Goal: Information Seeking & Learning: Learn about a topic

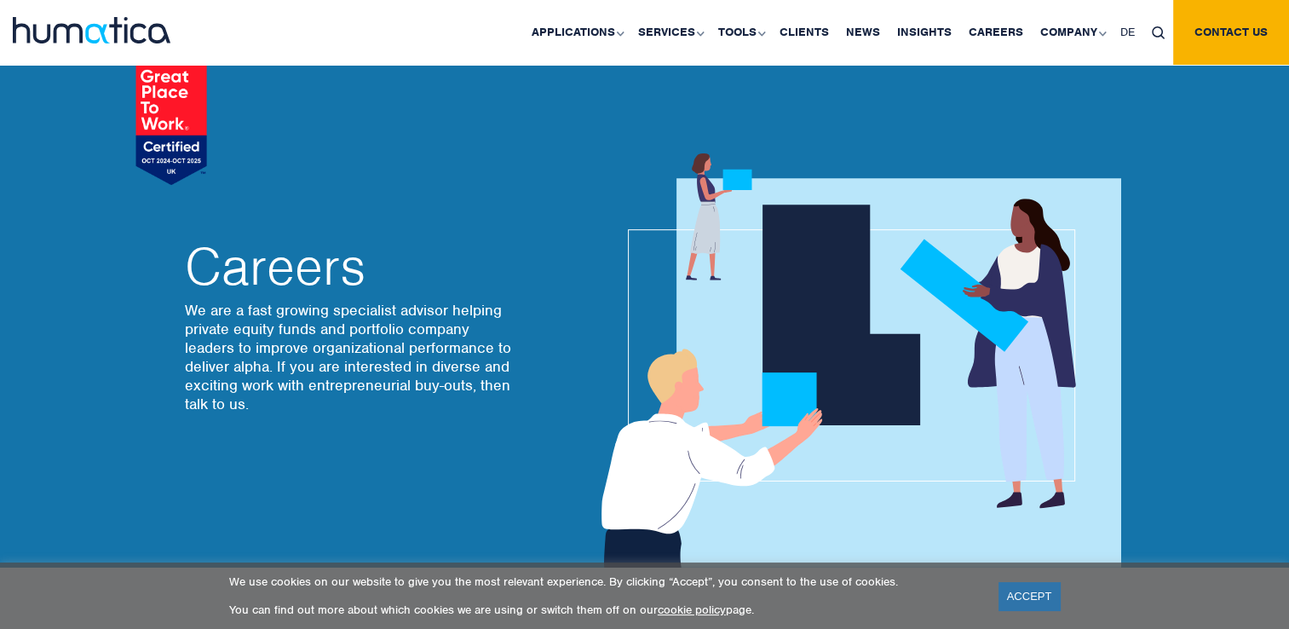
click at [89, 25] on img at bounding box center [92, 30] width 158 height 26
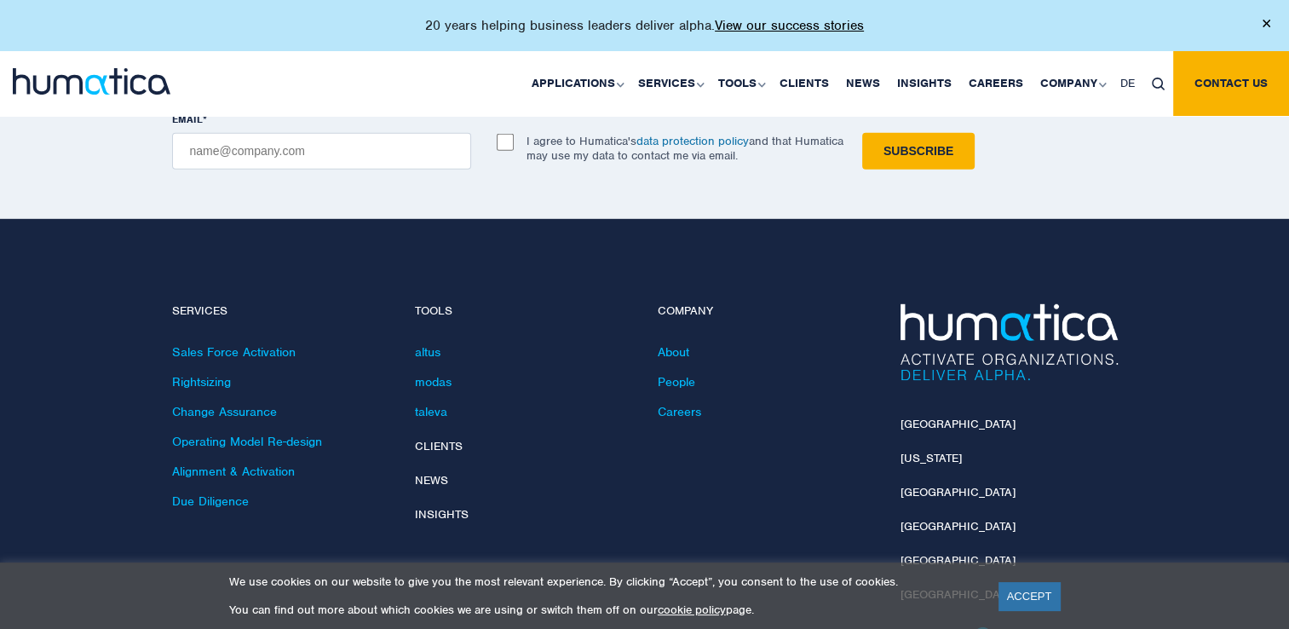
scroll to position [5006, 0]
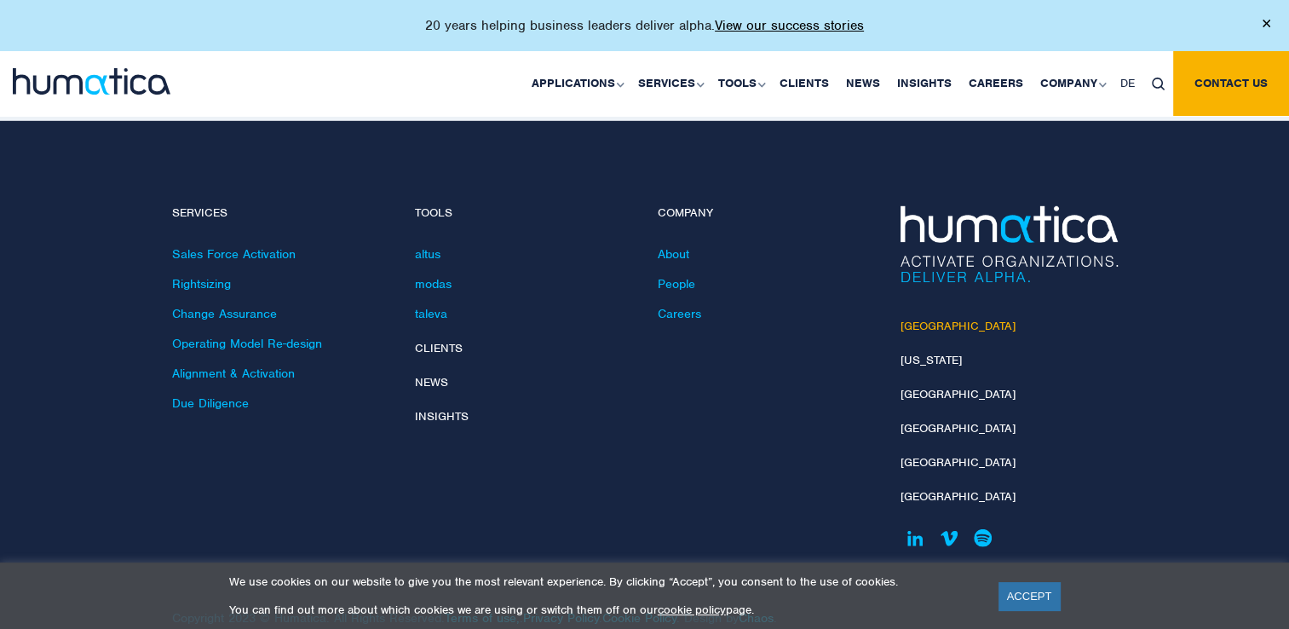
click at [919, 319] on link "[GEOGRAPHIC_DATA]" at bounding box center [958, 326] width 115 height 14
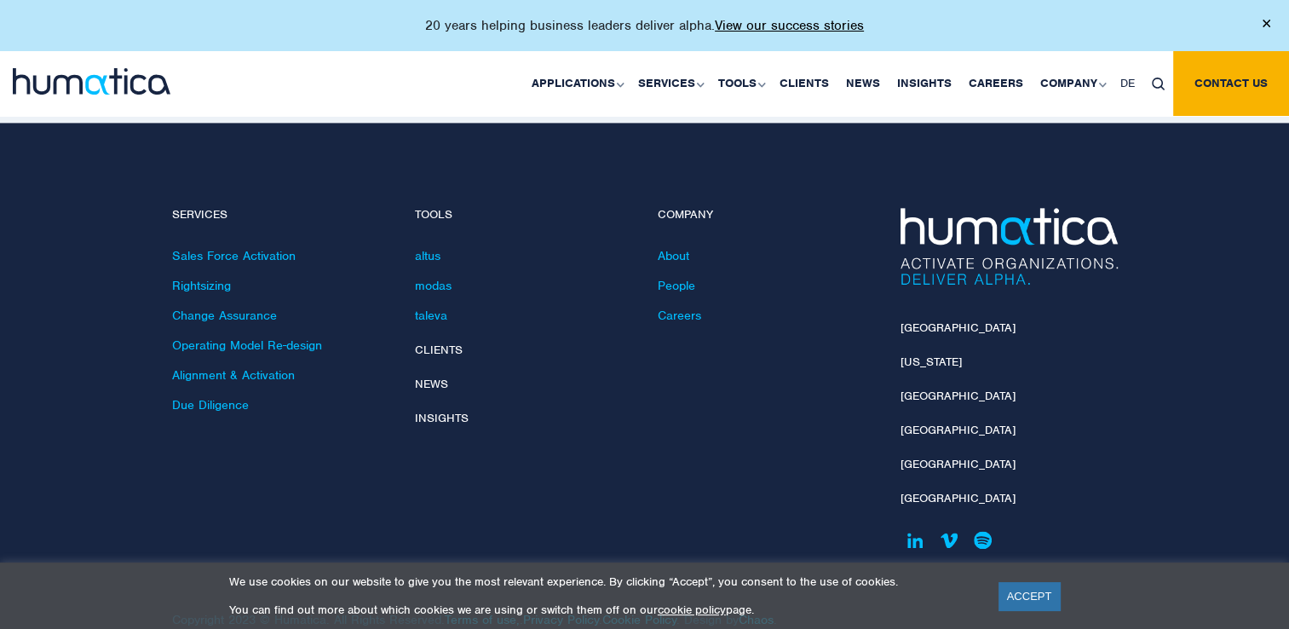
scroll to position [2322, 0]
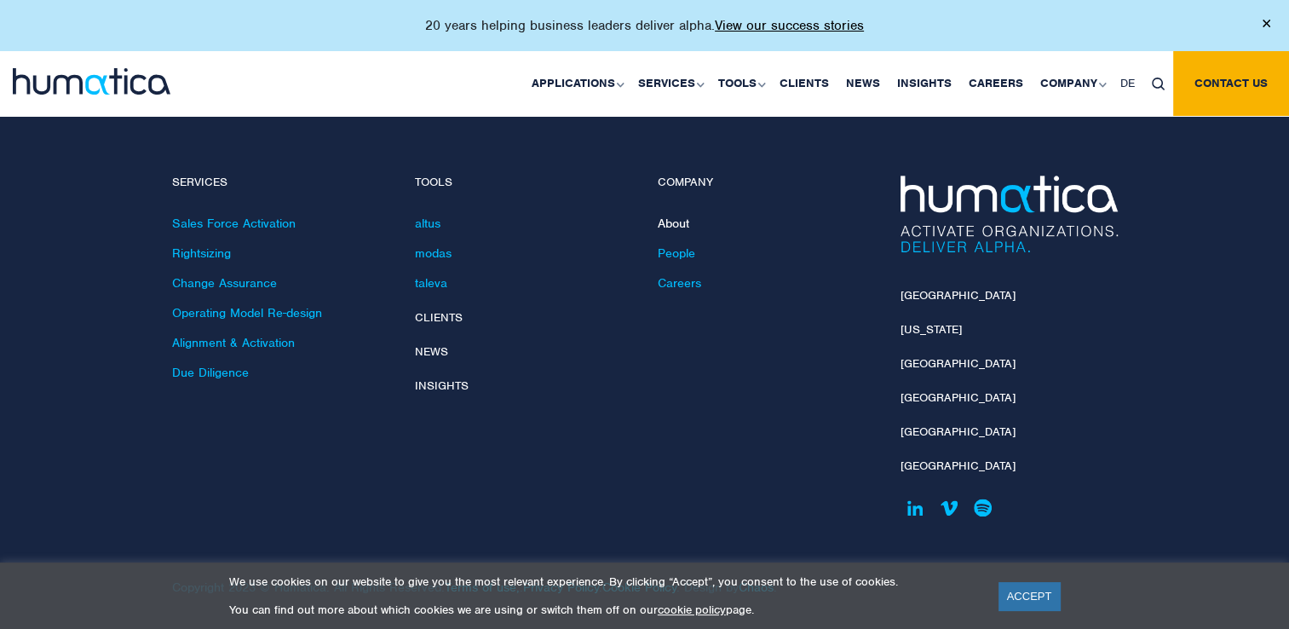
click at [677, 222] on link "About" at bounding box center [674, 223] width 32 height 15
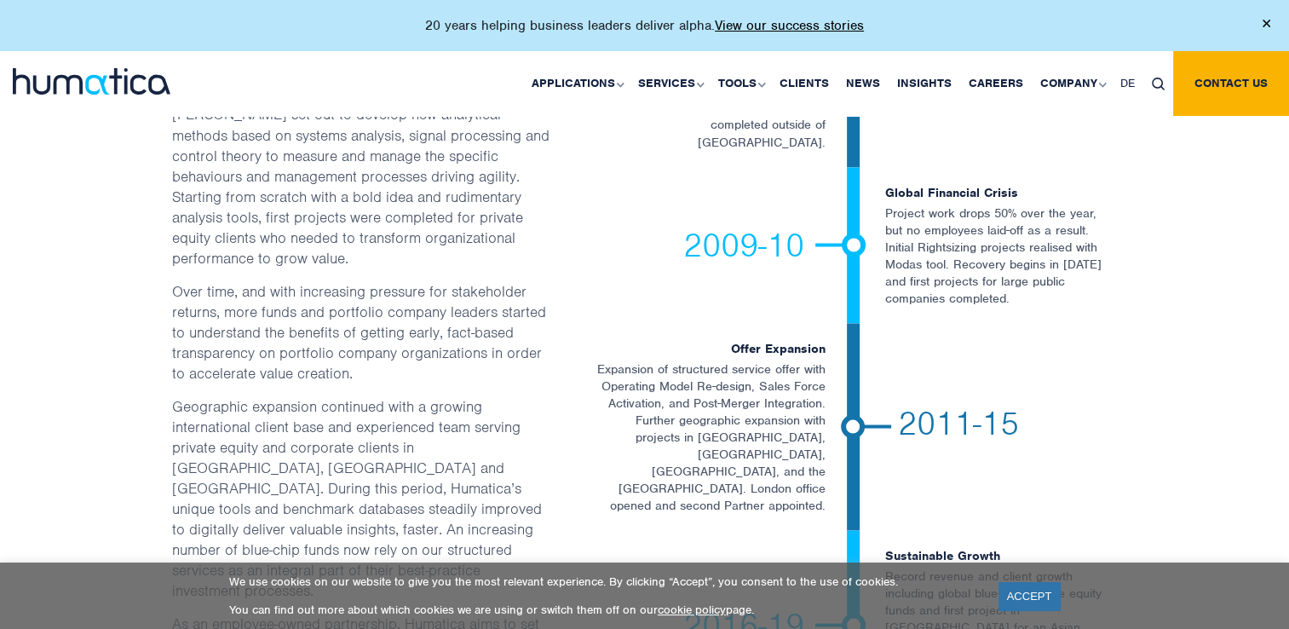
scroll to position [3084, 0]
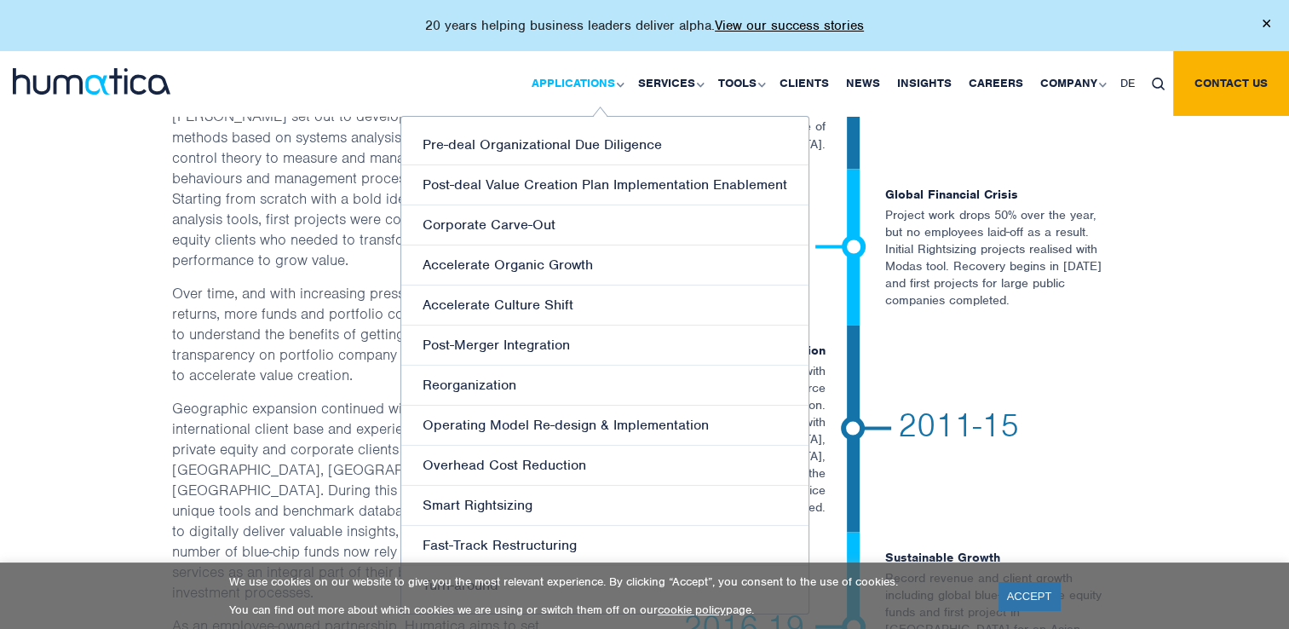
click at [590, 91] on link "Applications" at bounding box center [576, 83] width 107 height 65
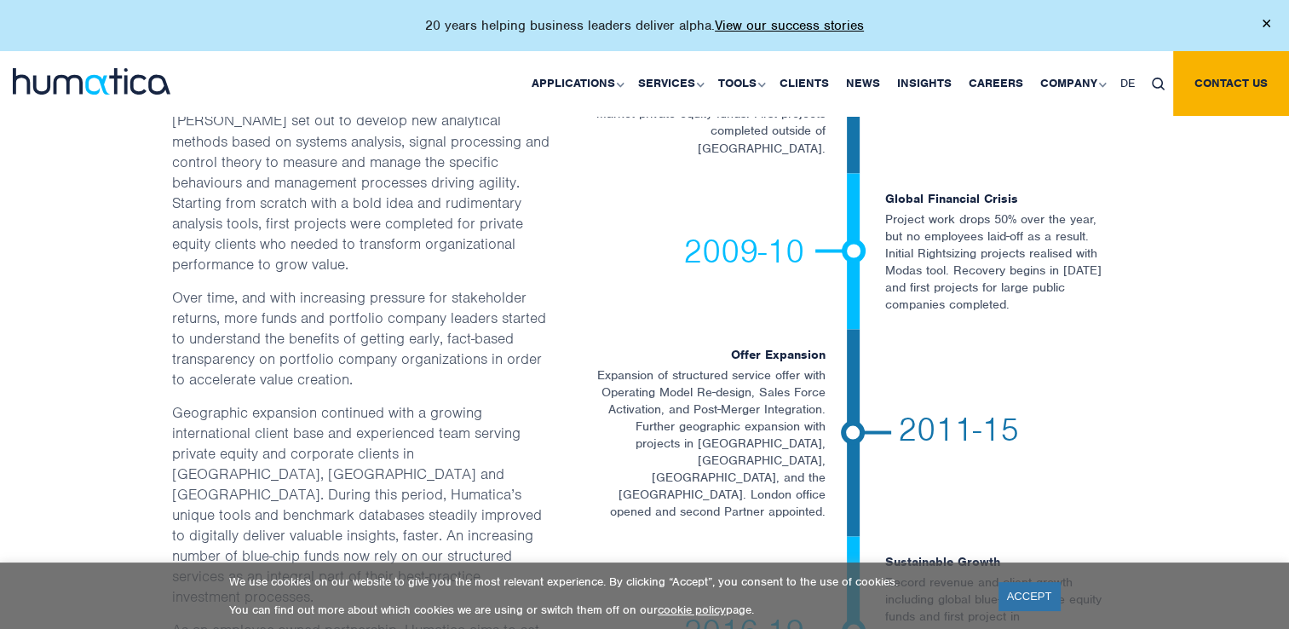
scroll to position [3142, 0]
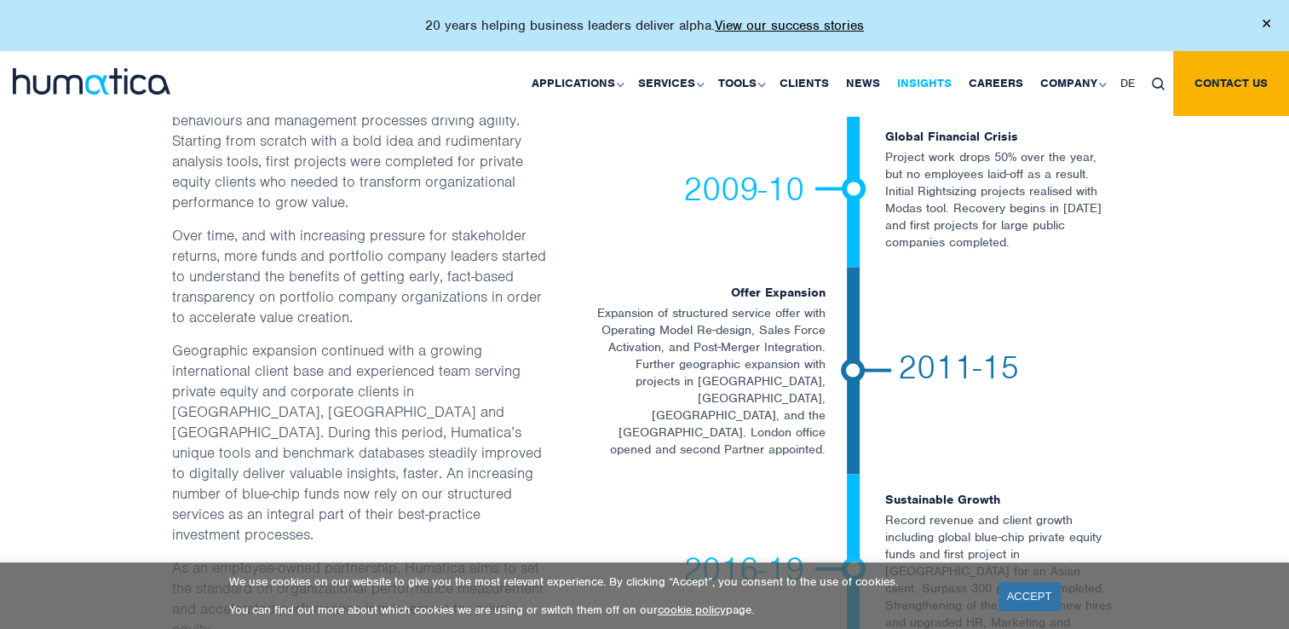
click at [925, 79] on link "Insights" at bounding box center [925, 83] width 72 height 65
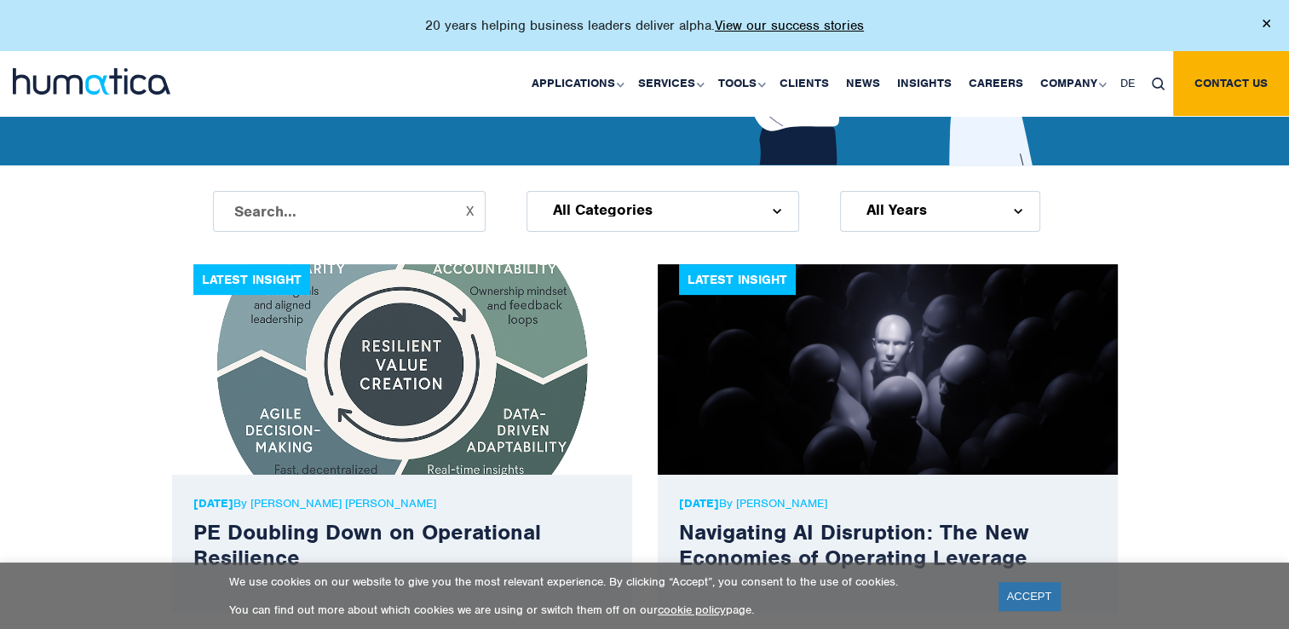
scroll to position [400, 0]
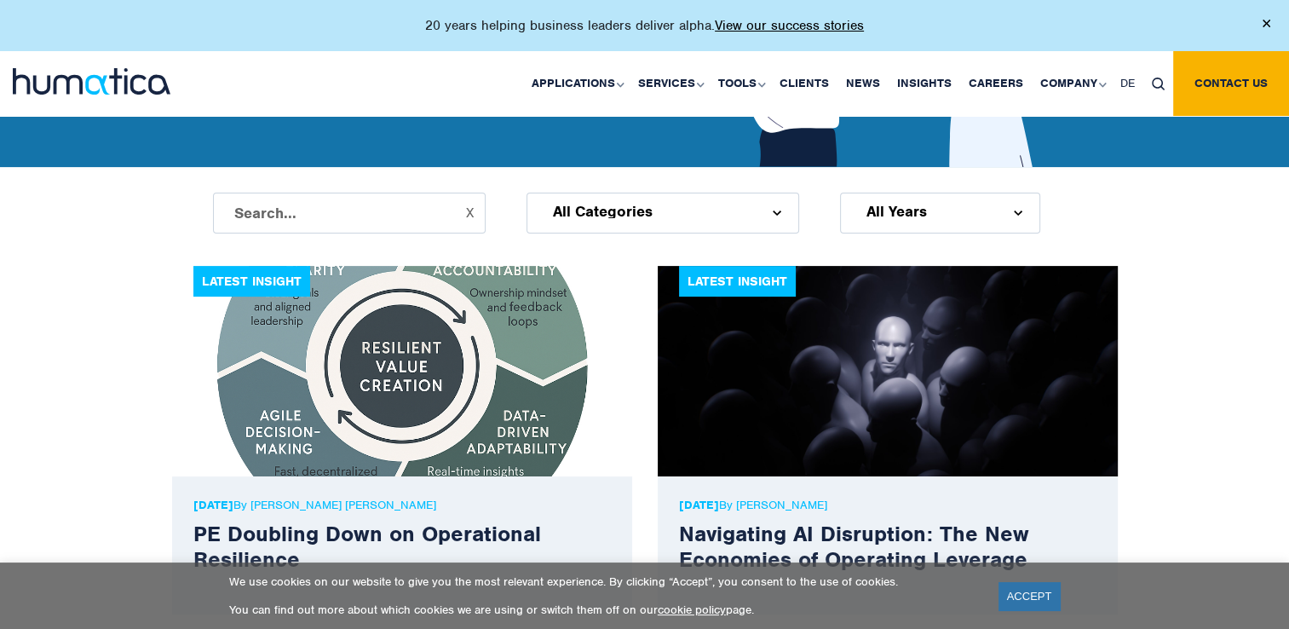
click at [366, 208] on input "text" at bounding box center [349, 213] width 273 height 41
type input "selecta"
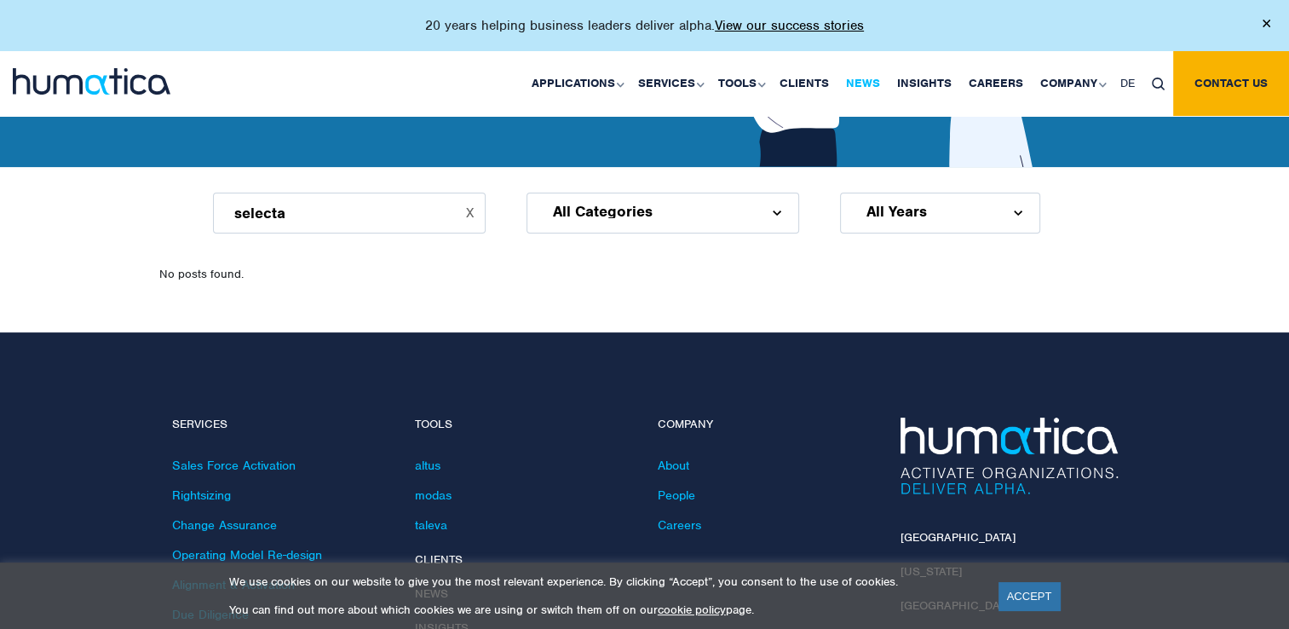
click at [878, 81] on link "News" at bounding box center [863, 83] width 51 height 65
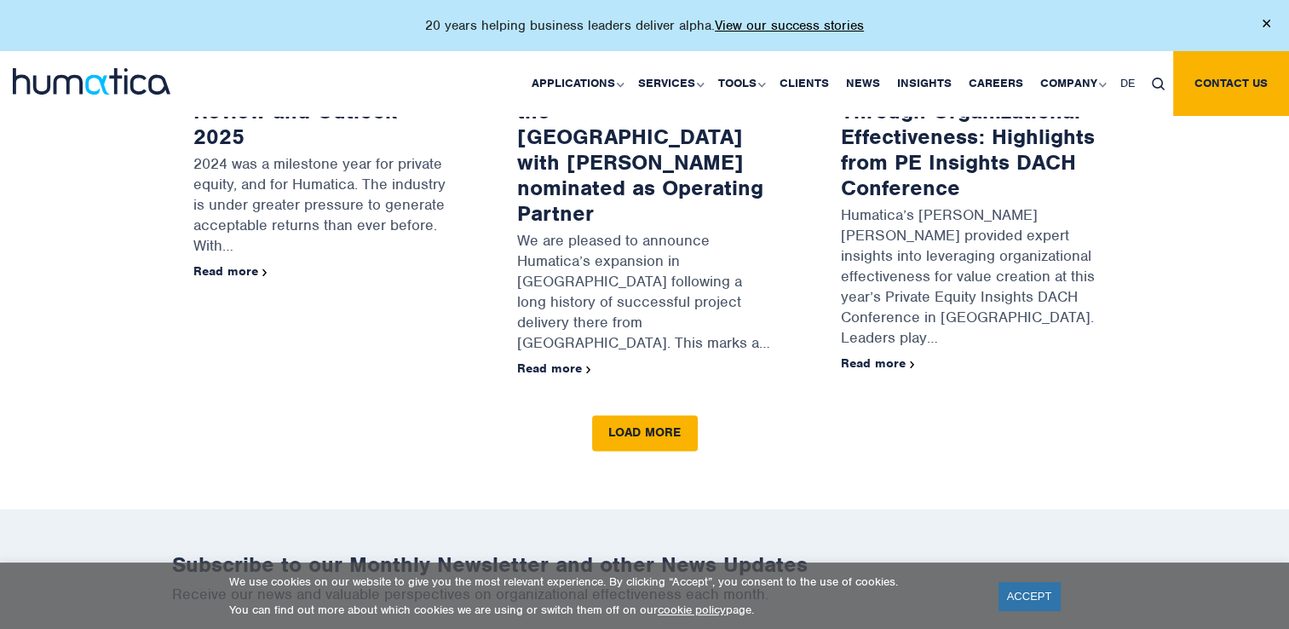
scroll to position [2483, 0]
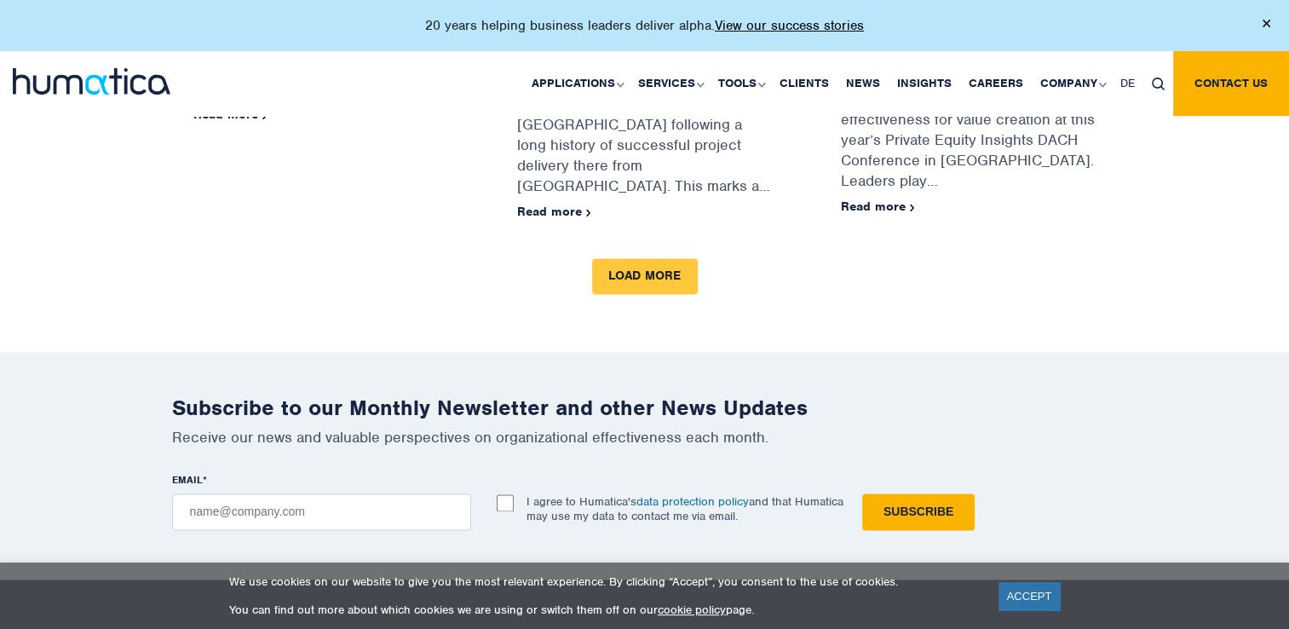
click at [644, 258] on link "Load more" at bounding box center [645, 276] width 106 height 36
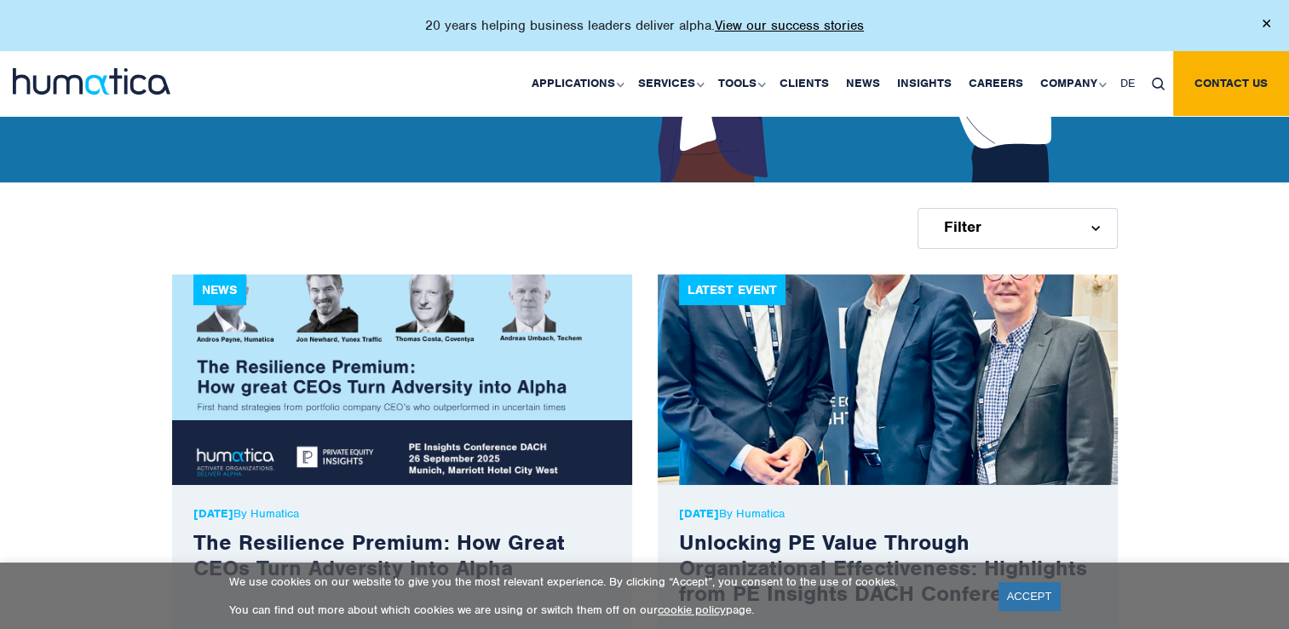
scroll to position [386, 0]
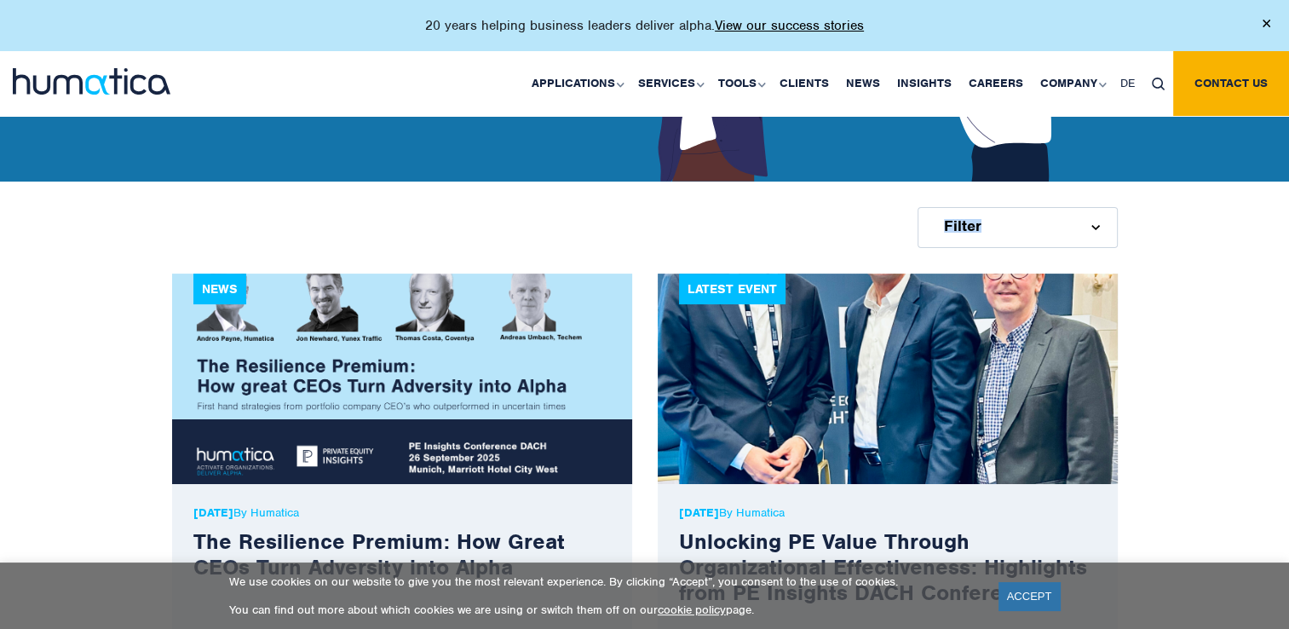
drag, startPoint x: 1048, startPoint y: 204, endPoint x: 1048, endPoint y: 242, distance: 37.5
click at [1048, 242] on div "Filter Articles Deal News Events Firm News Services Pre-deal Organizational Due…" at bounding box center [644, 227] width 1289 height 92
click at [1048, 242] on div "Filter" at bounding box center [1018, 227] width 200 height 41
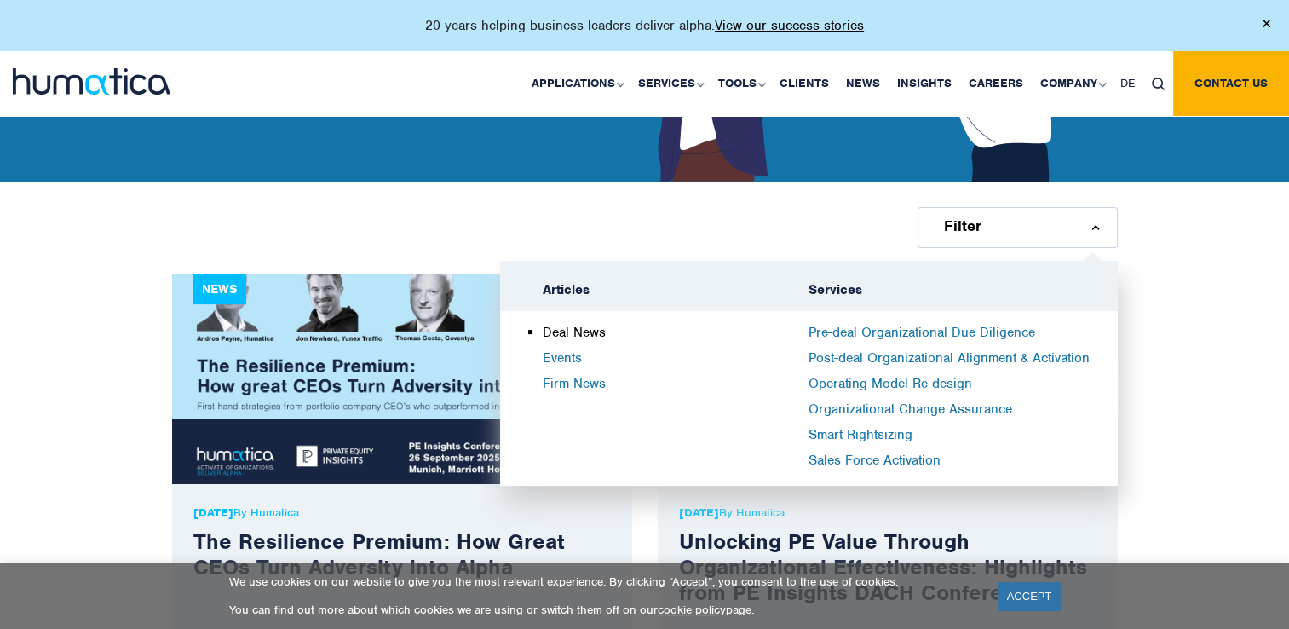
click at [579, 331] on link "Deal News" at bounding box center [574, 332] width 63 height 17
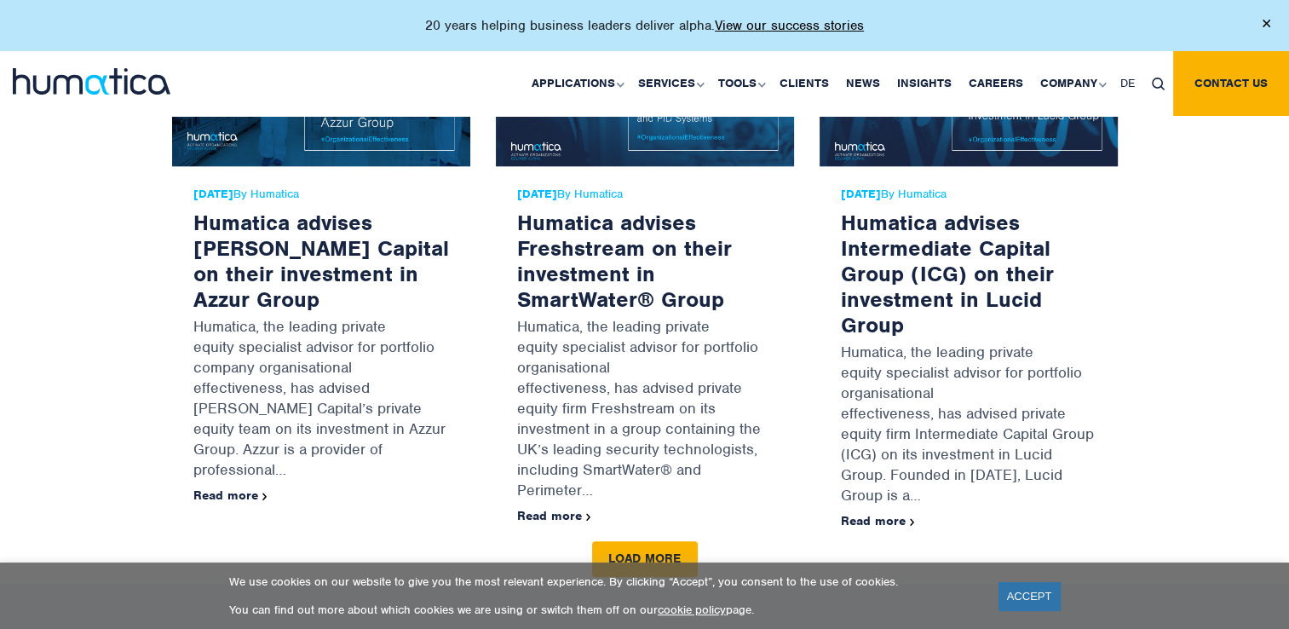
scroll to position [1772, 0]
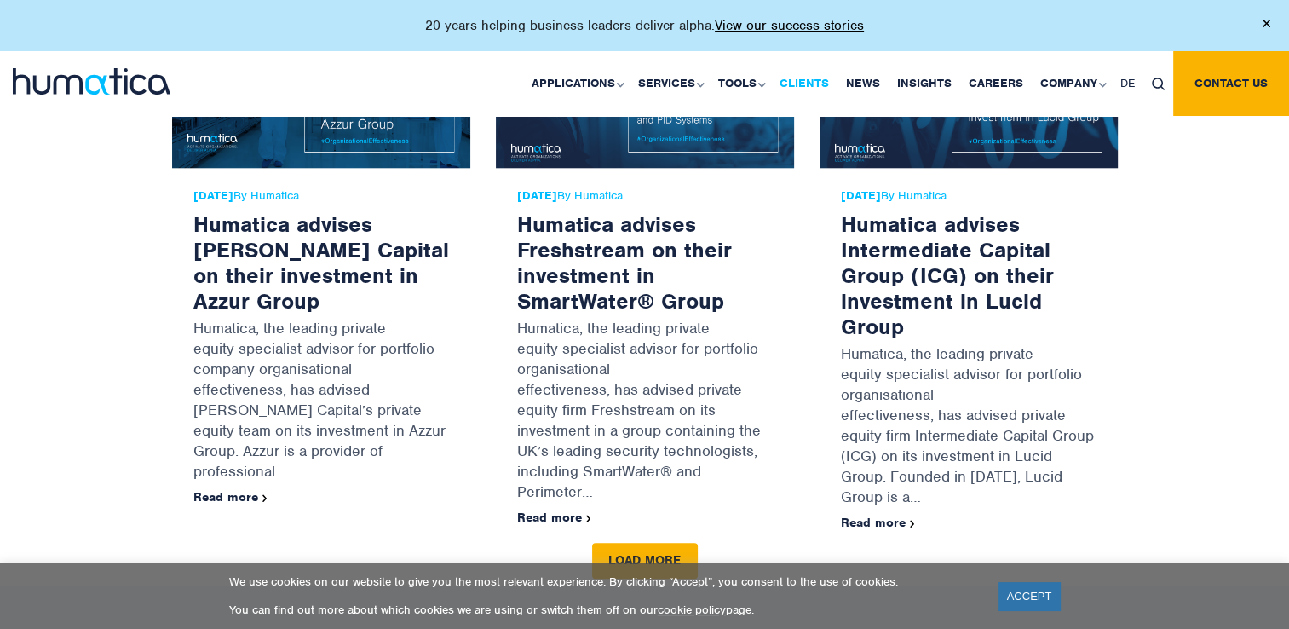
click at [821, 71] on link "Clients" at bounding box center [804, 83] width 66 height 65
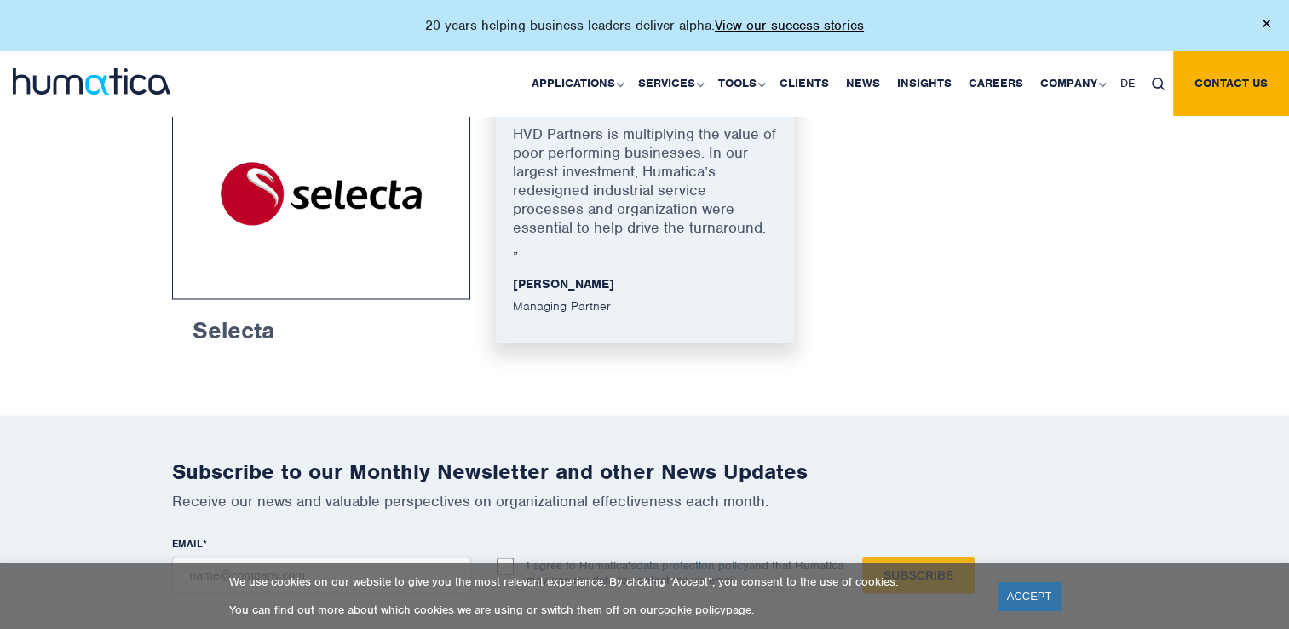
scroll to position [3108, 0]
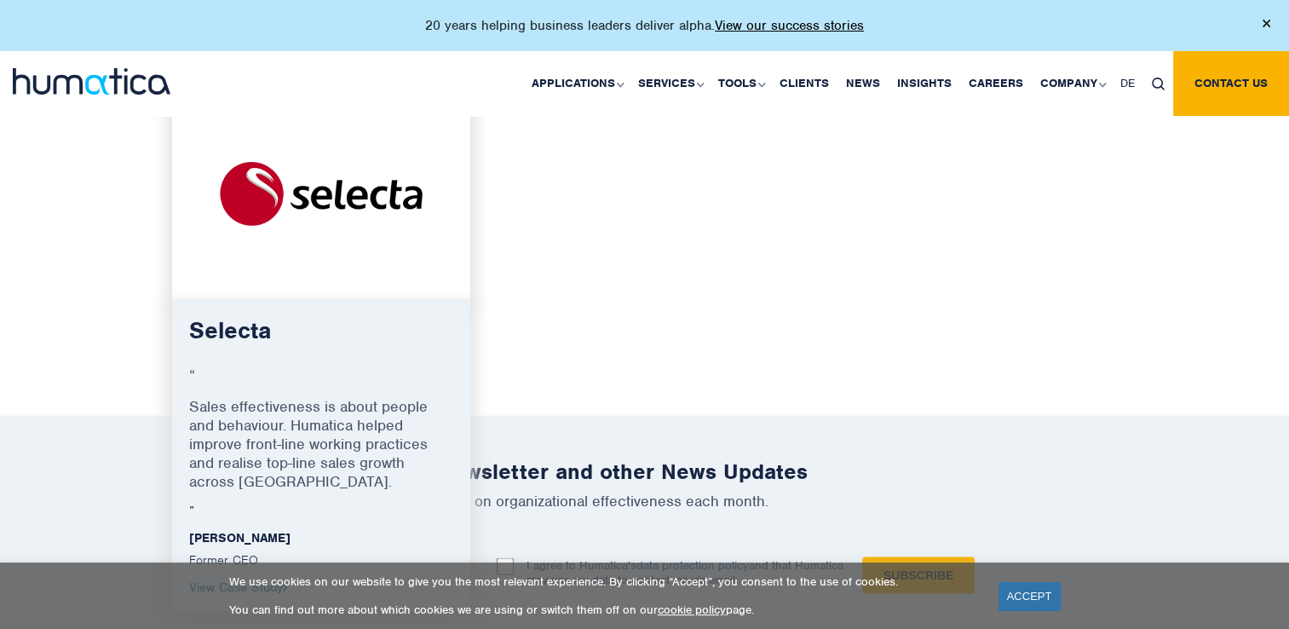
click at [260, 172] on img at bounding box center [321, 193] width 235 height 148
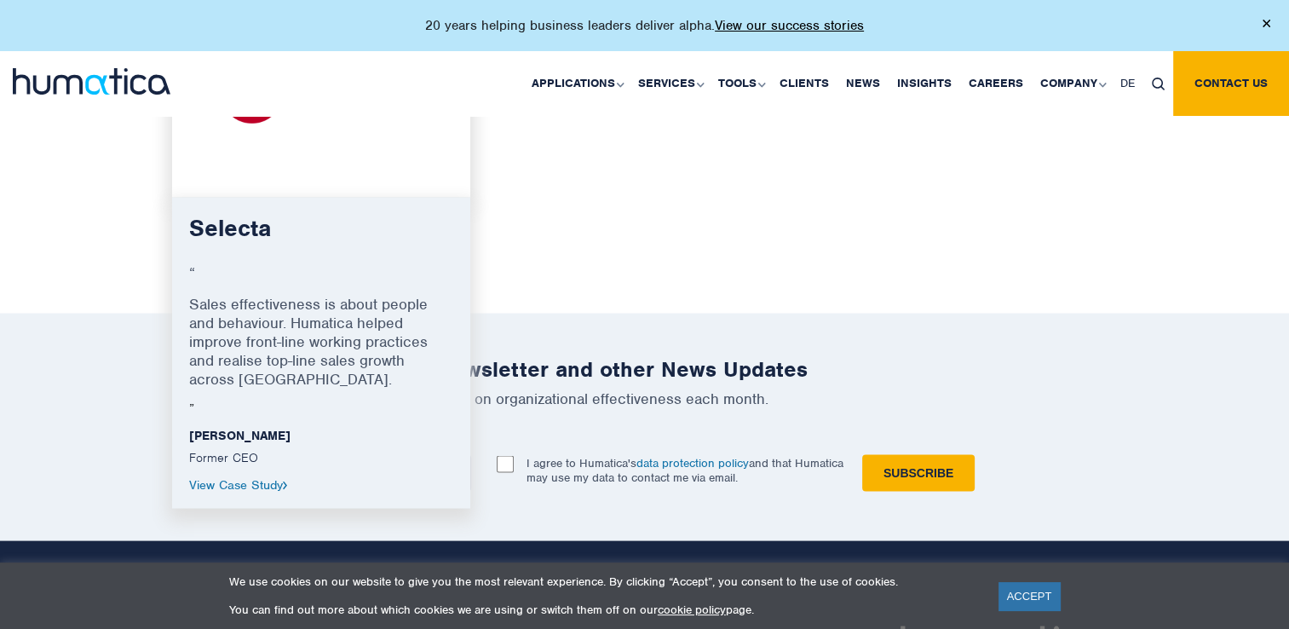
scroll to position [3240, 0]
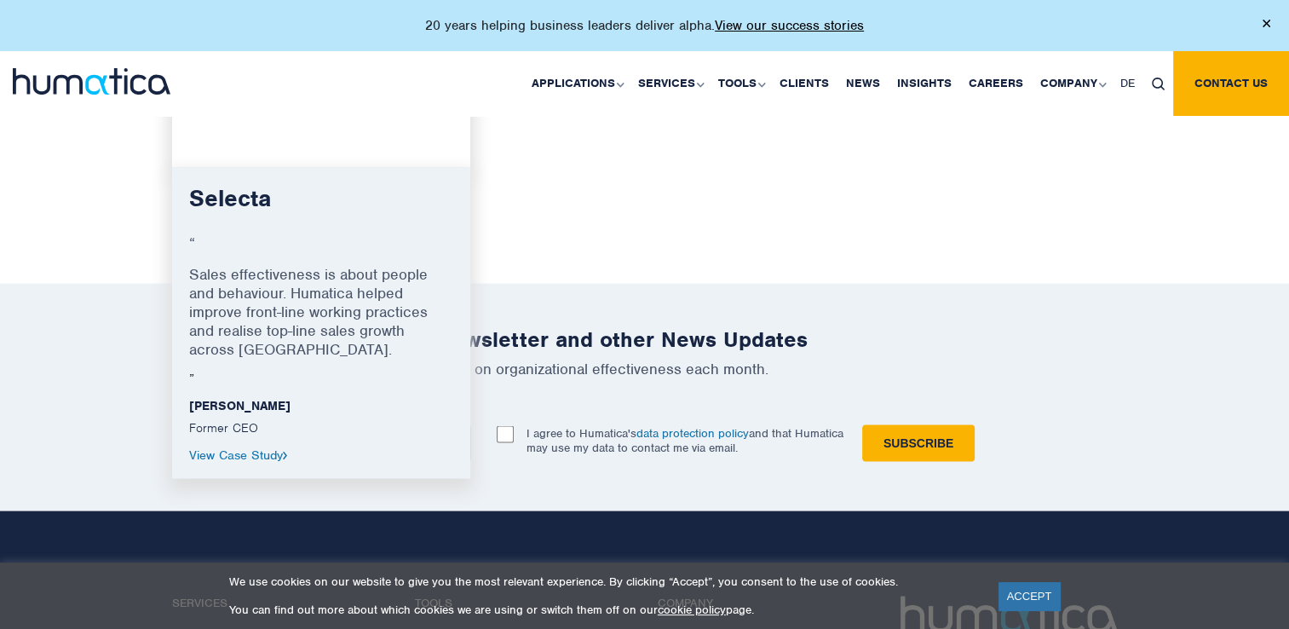
click at [239, 454] on link "View Case Study" at bounding box center [238, 454] width 99 height 15
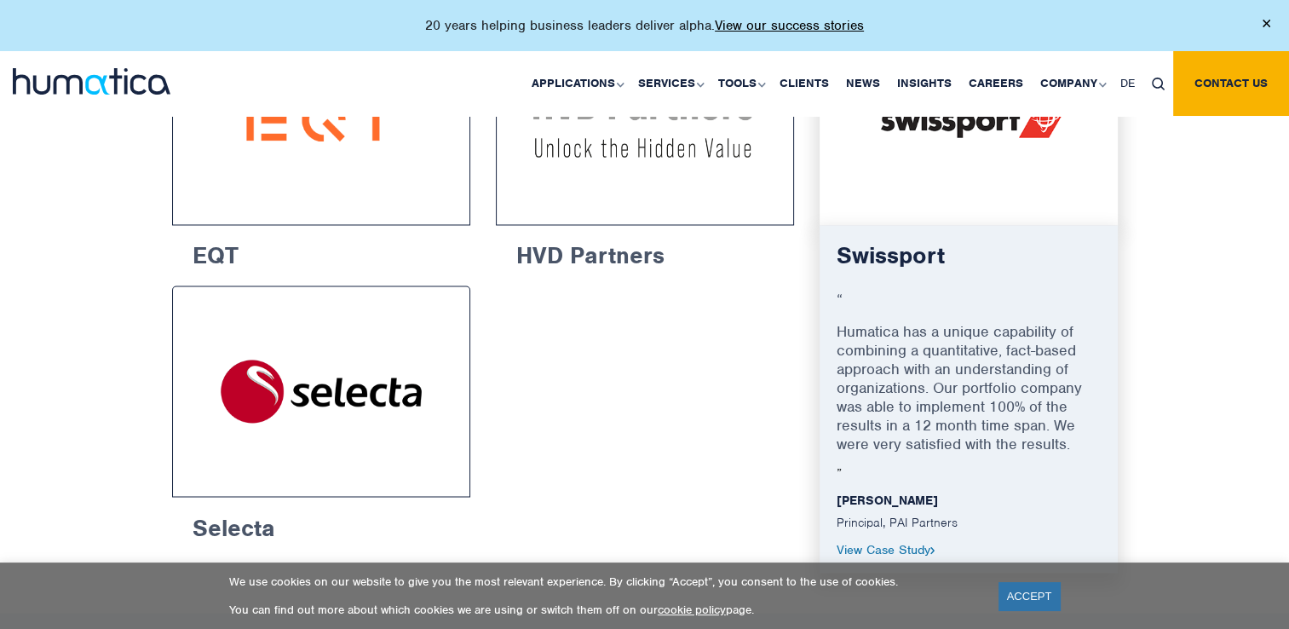
scroll to position [2958, 0]
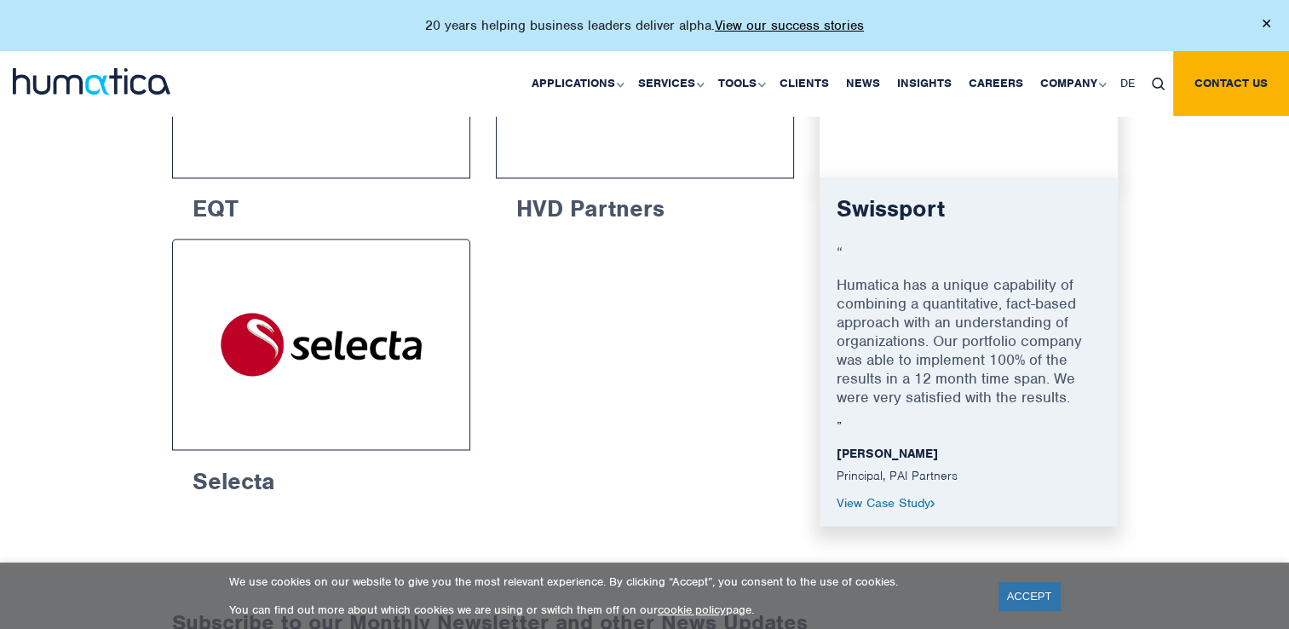
click at [891, 496] on link "View Case Study" at bounding box center [886, 501] width 99 height 15
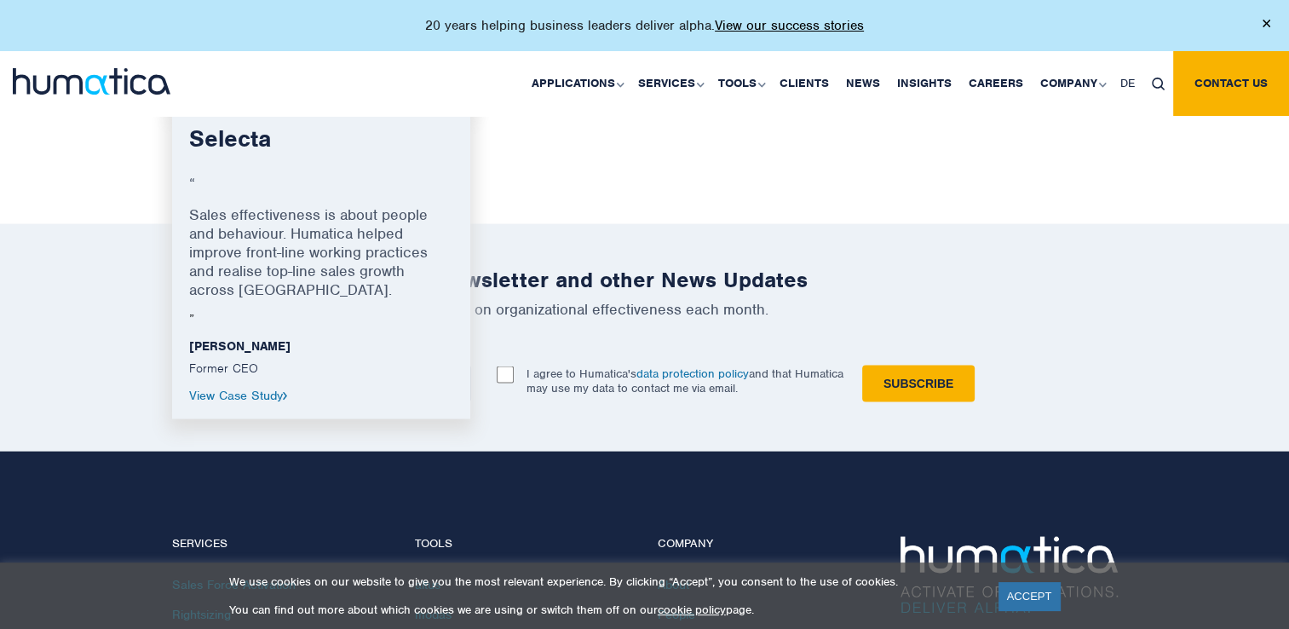
scroll to position [3300, 0]
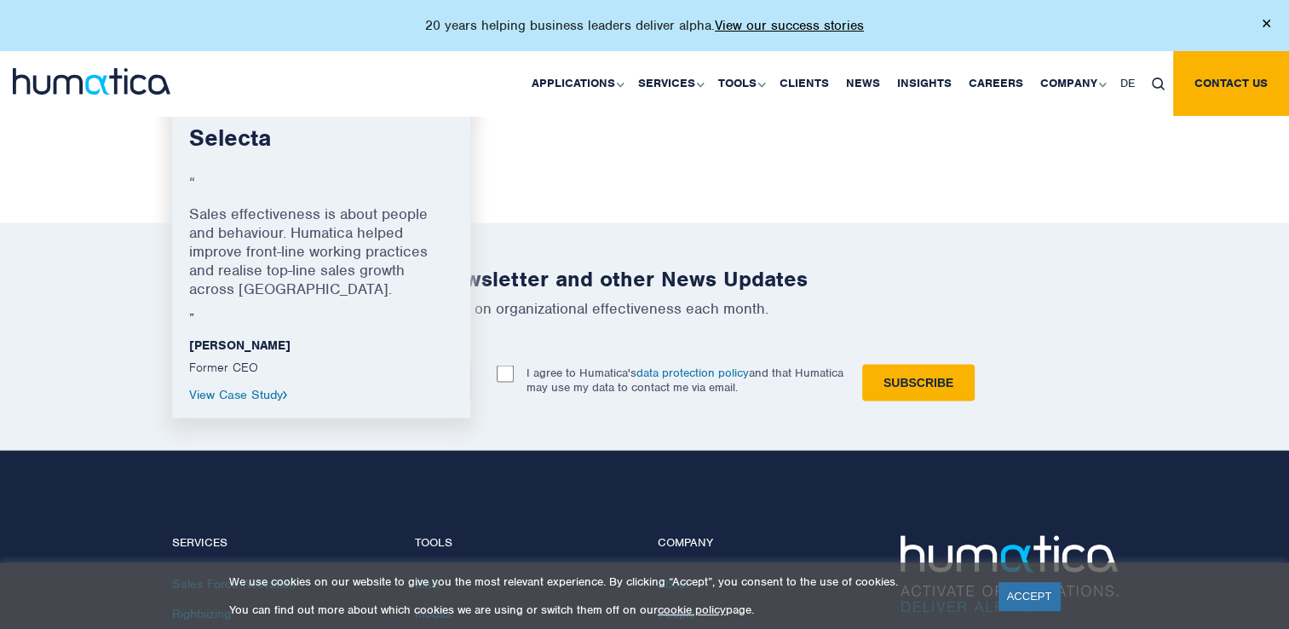
click at [222, 390] on link "View Case Study" at bounding box center [238, 394] width 99 height 15
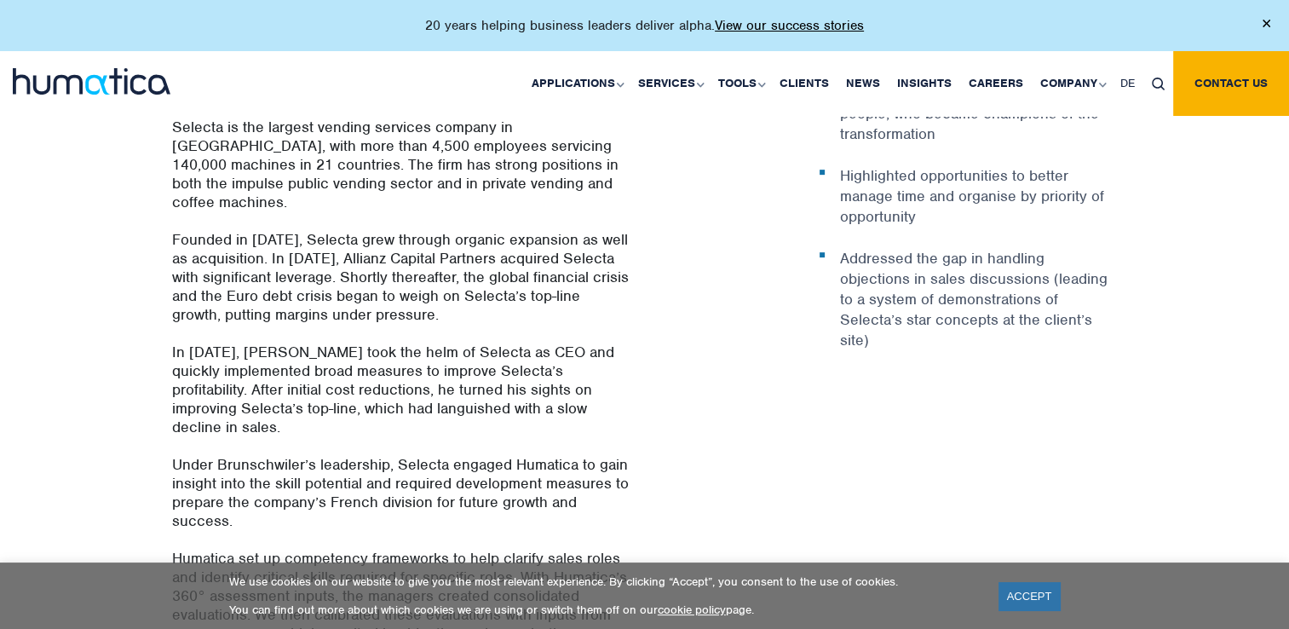
scroll to position [695, 0]
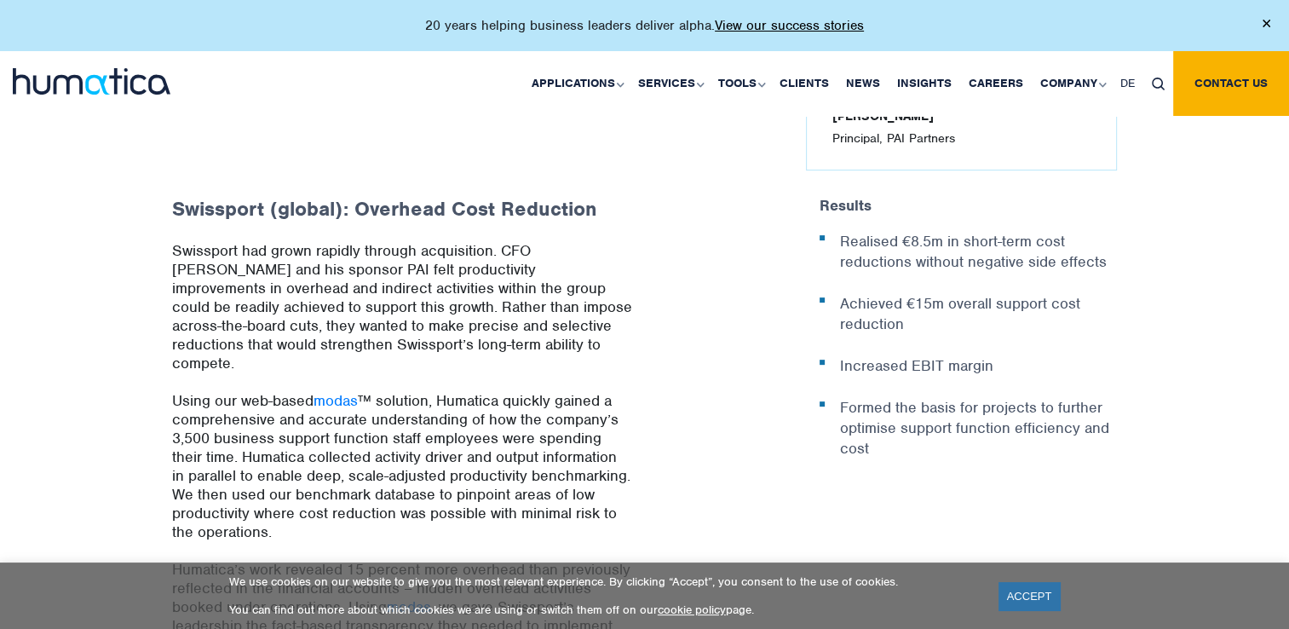
scroll to position [606, 0]
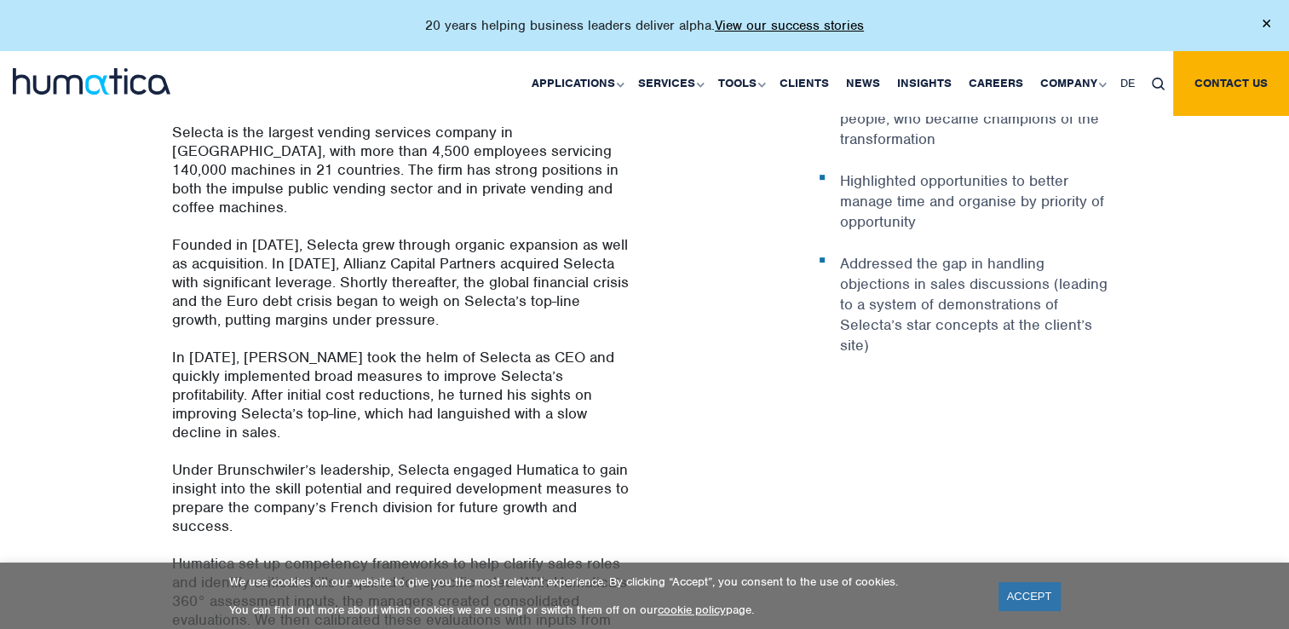
scroll to position [683, 0]
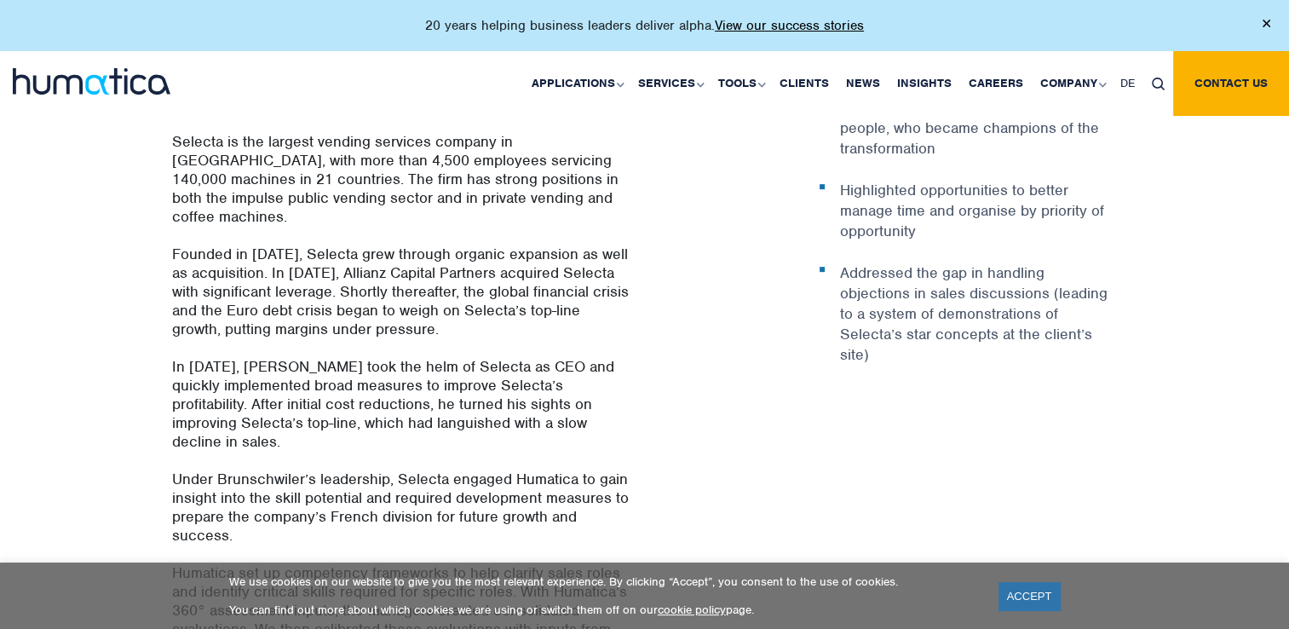
click at [109, 88] on img at bounding box center [92, 81] width 158 height 26
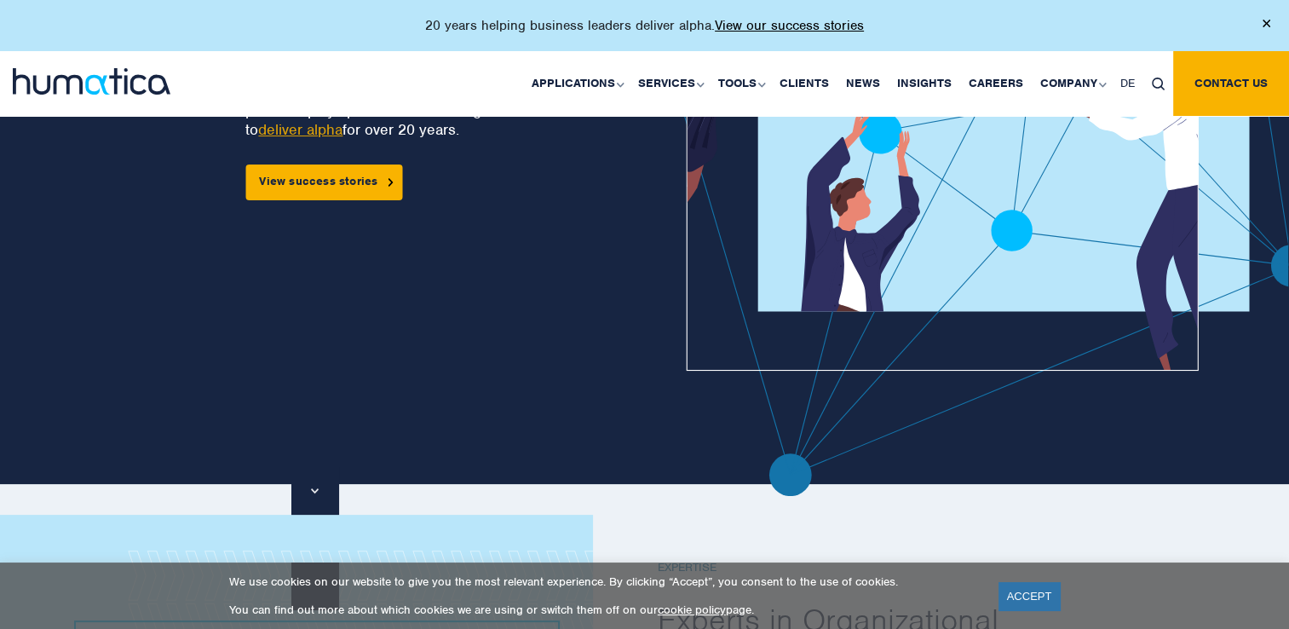
scroll to position [102, 0]
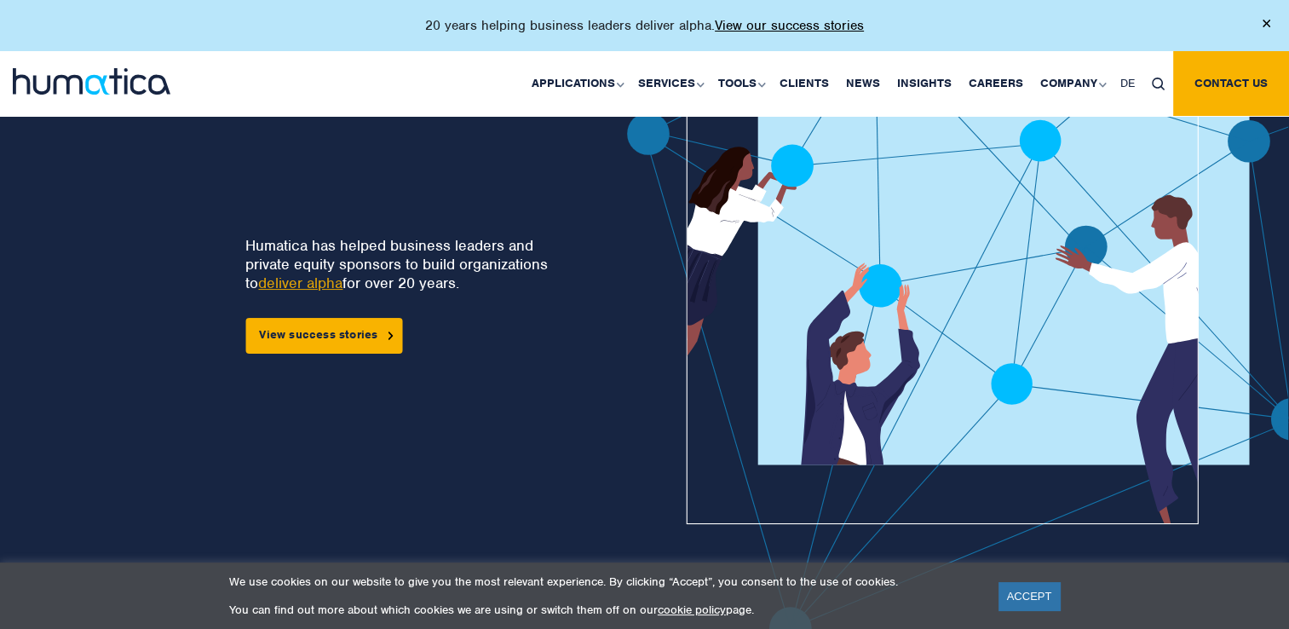
click at [317, 278] on link "deliver alpha" at bounding box center [300, 283] width 84 height 19
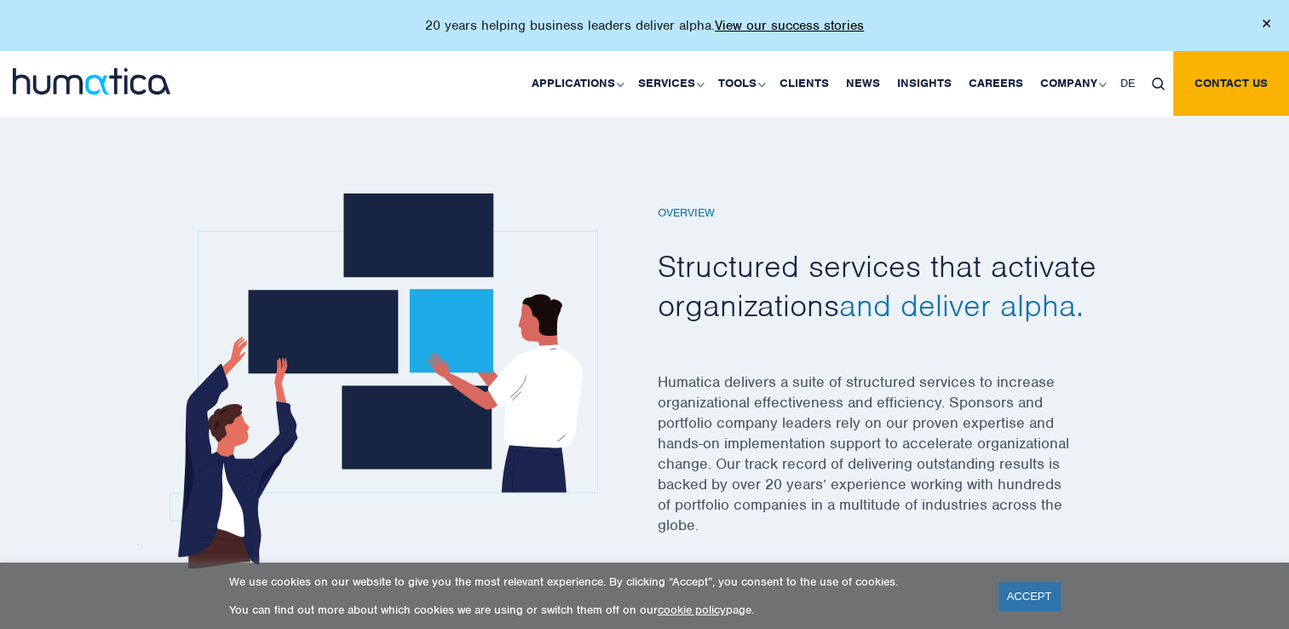
scroll to position [448, 0]
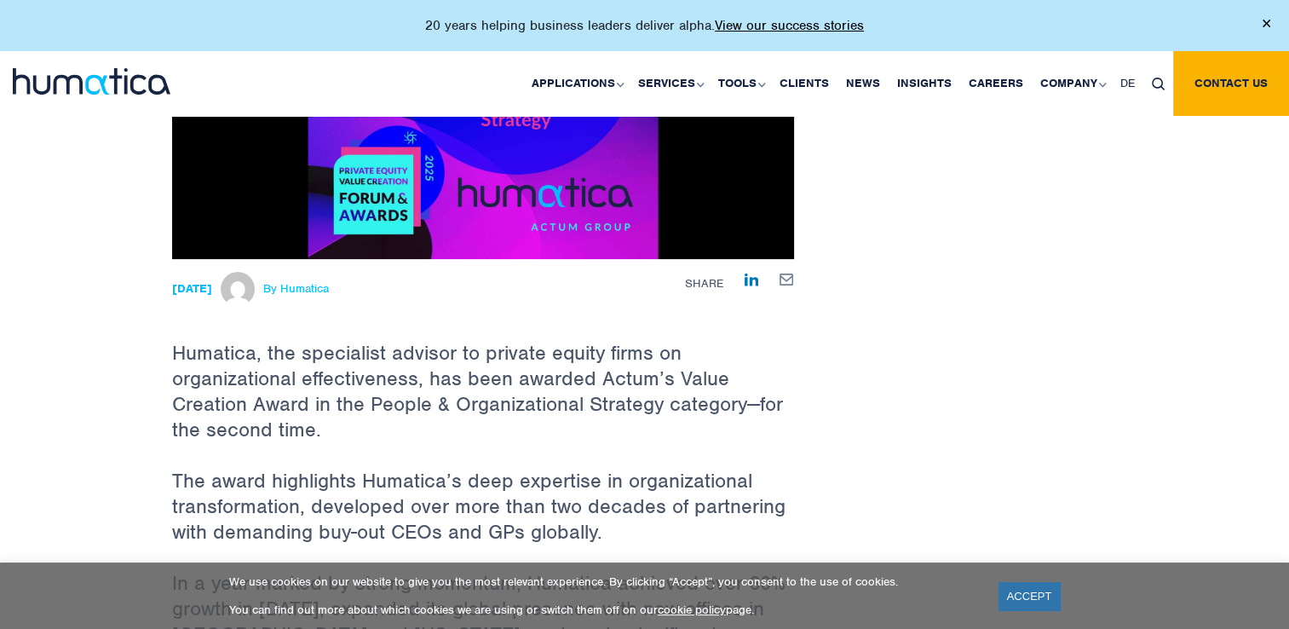
scroll to position [353, 0]
